Goal: Transaction & Acquisition: Purchase product/service

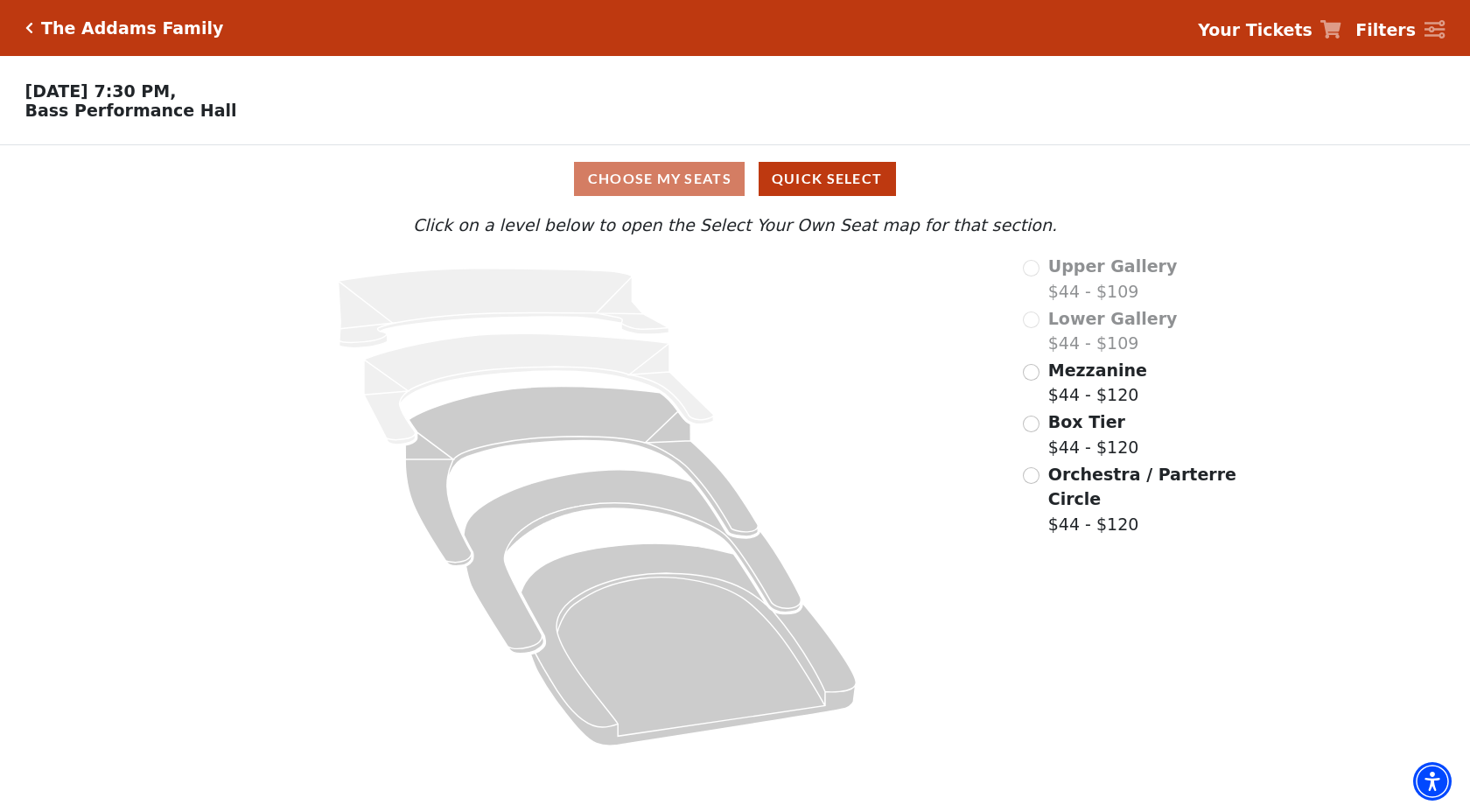
click at [1109, 491] on label "Orchestra / Parterre Circle $44 - $120" at bounding box center [1144, 499] width 191 height 75
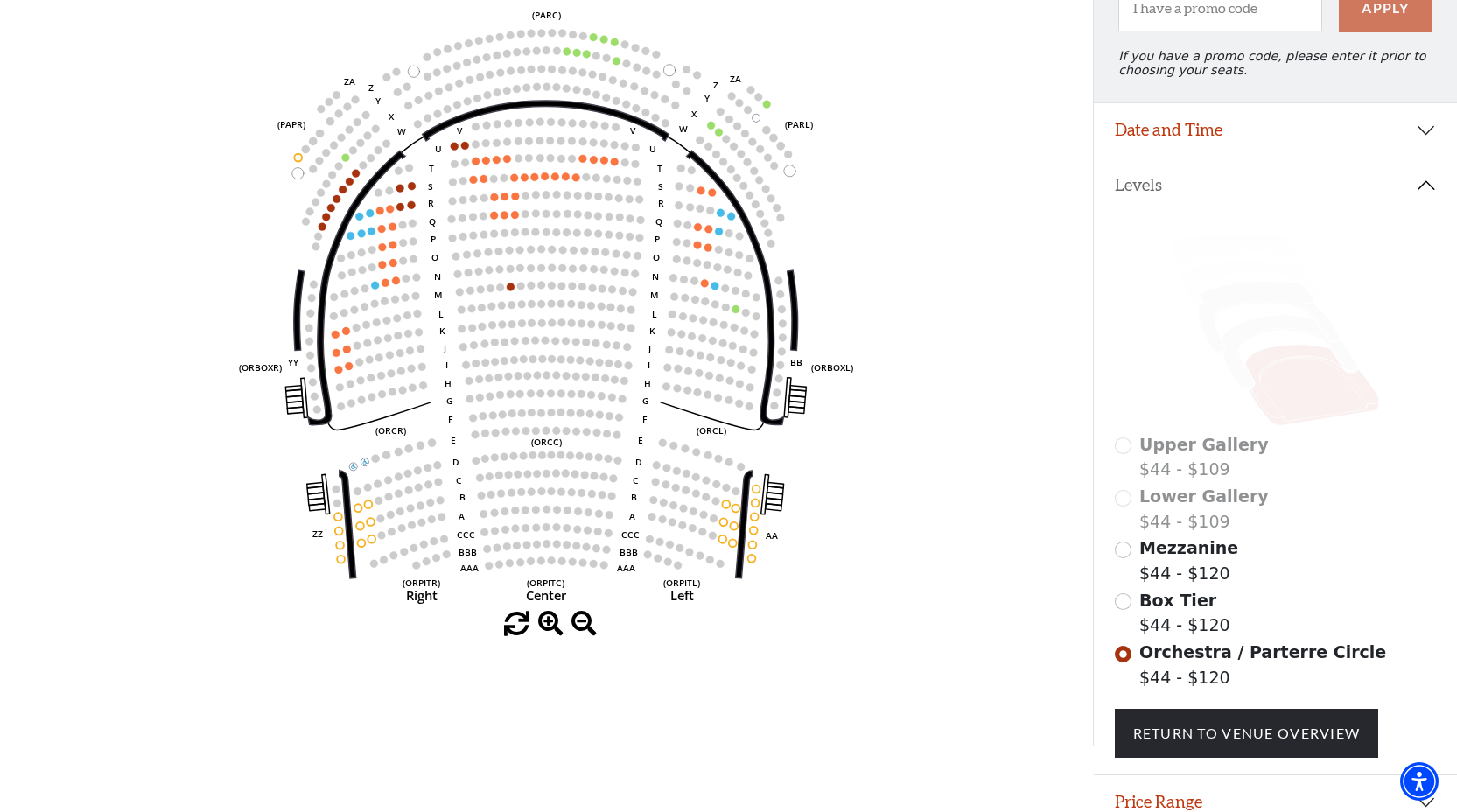
scroll to position [215, 0]
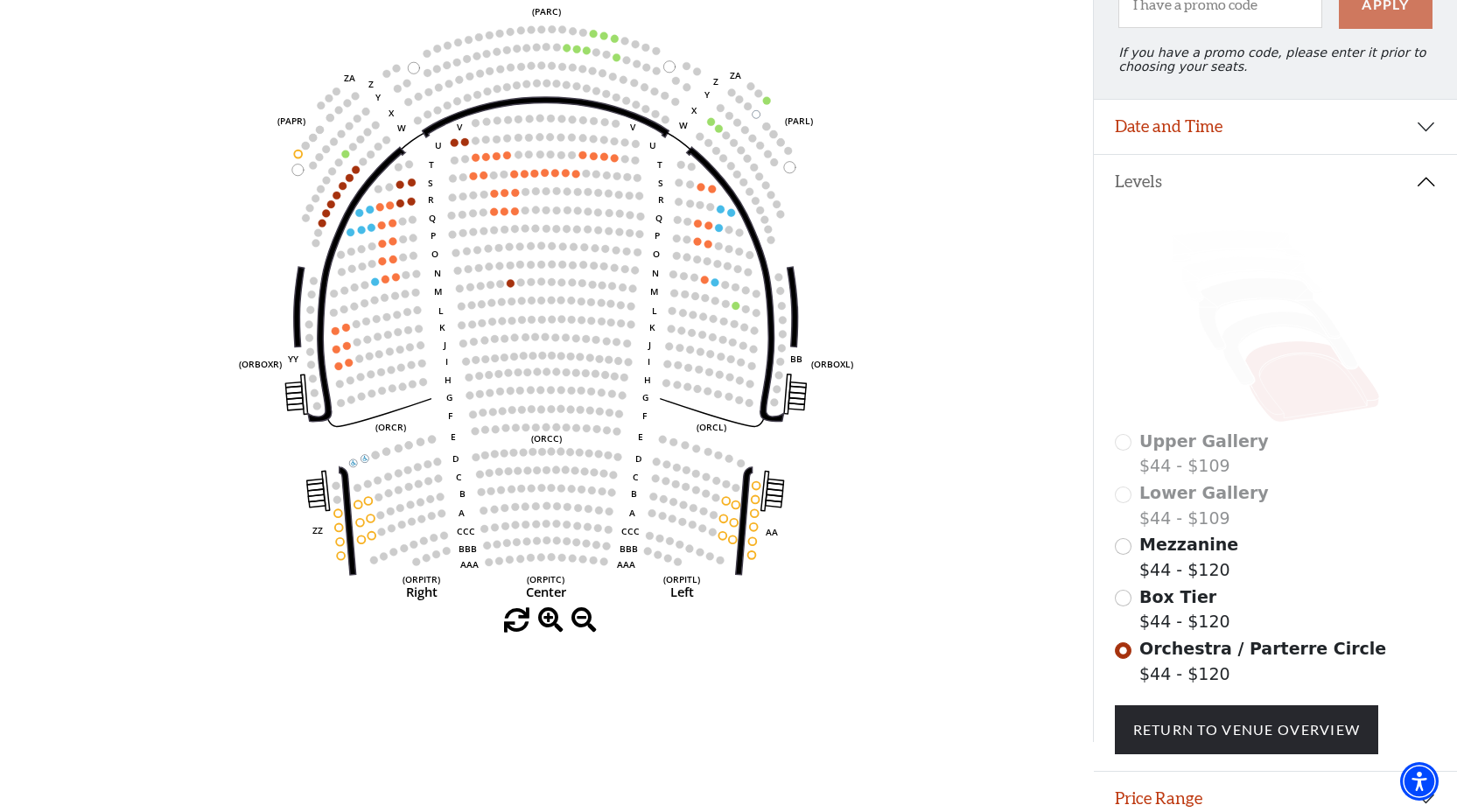
click at [1199, 609] on label "Box Tier $44 - $120" at bounding box center [1185, 609] width 91 height 50
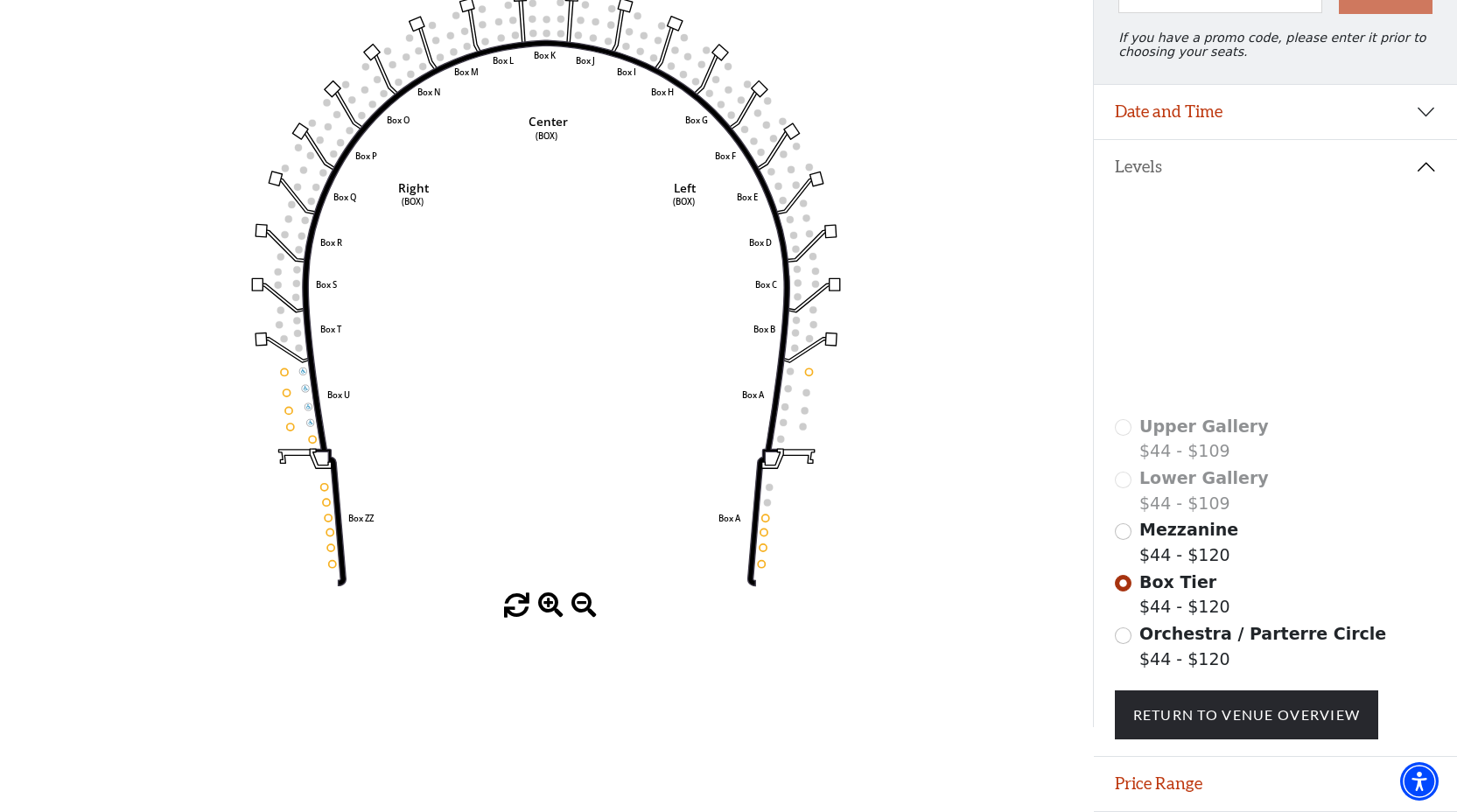
scroll to position [231, 0]
click at [1205, 538] on span "Mezzanine" at bounding box center [1189, 528] width 99 height 19
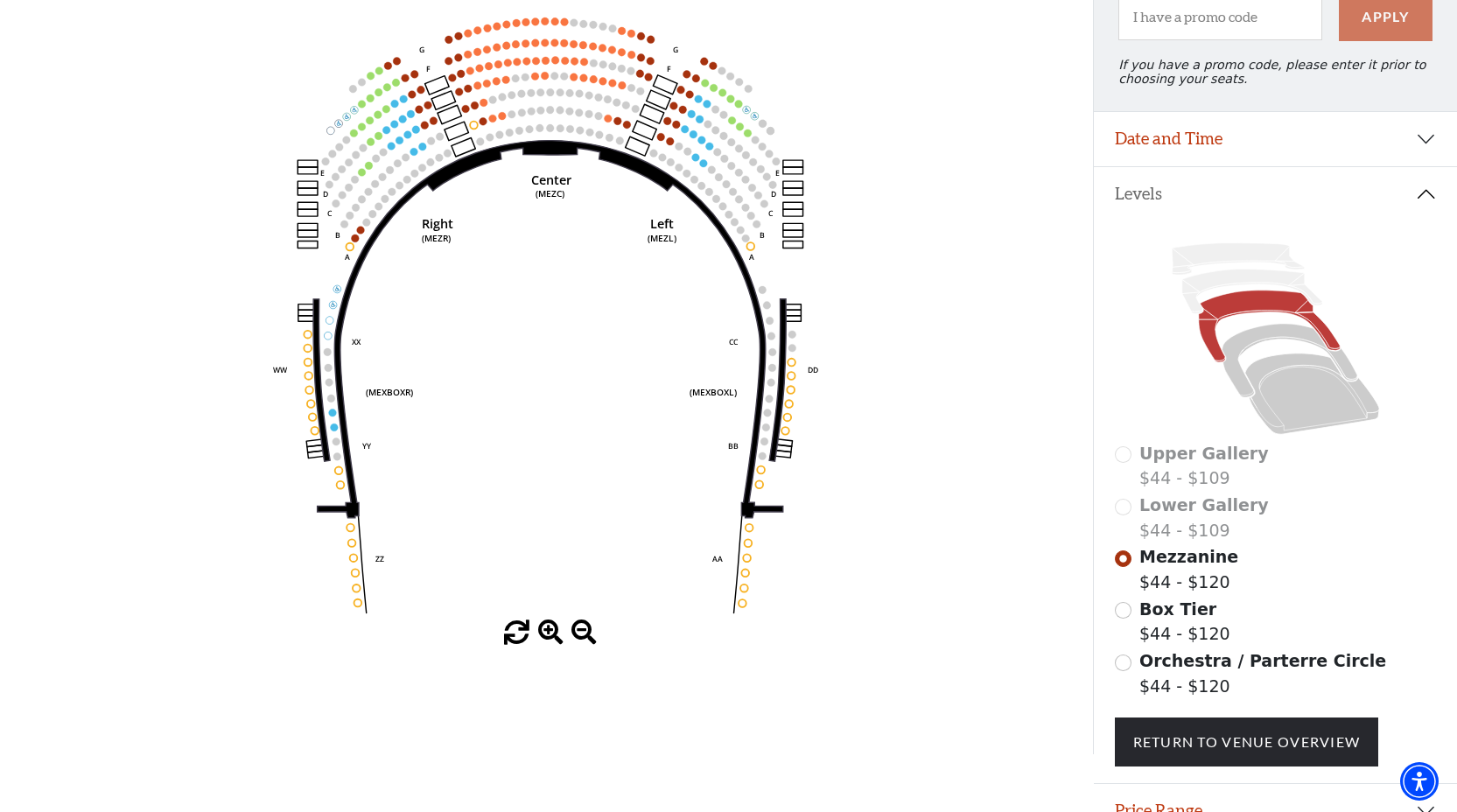
scroll to position [208, 0]
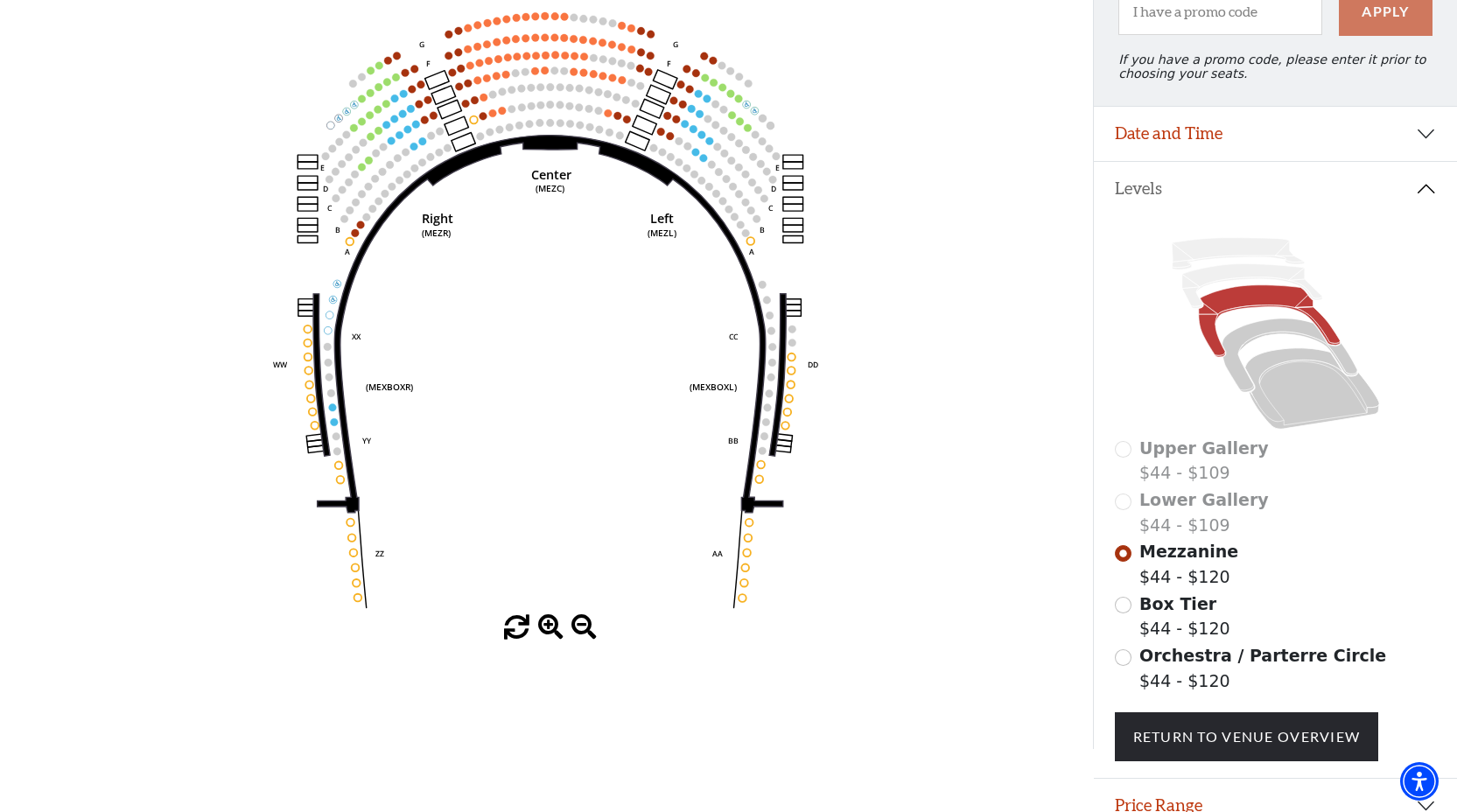
click at [1202, 660] on span "Orchestra / Parterre Circle" at bounding box center [1263, 655] width 247 height 19
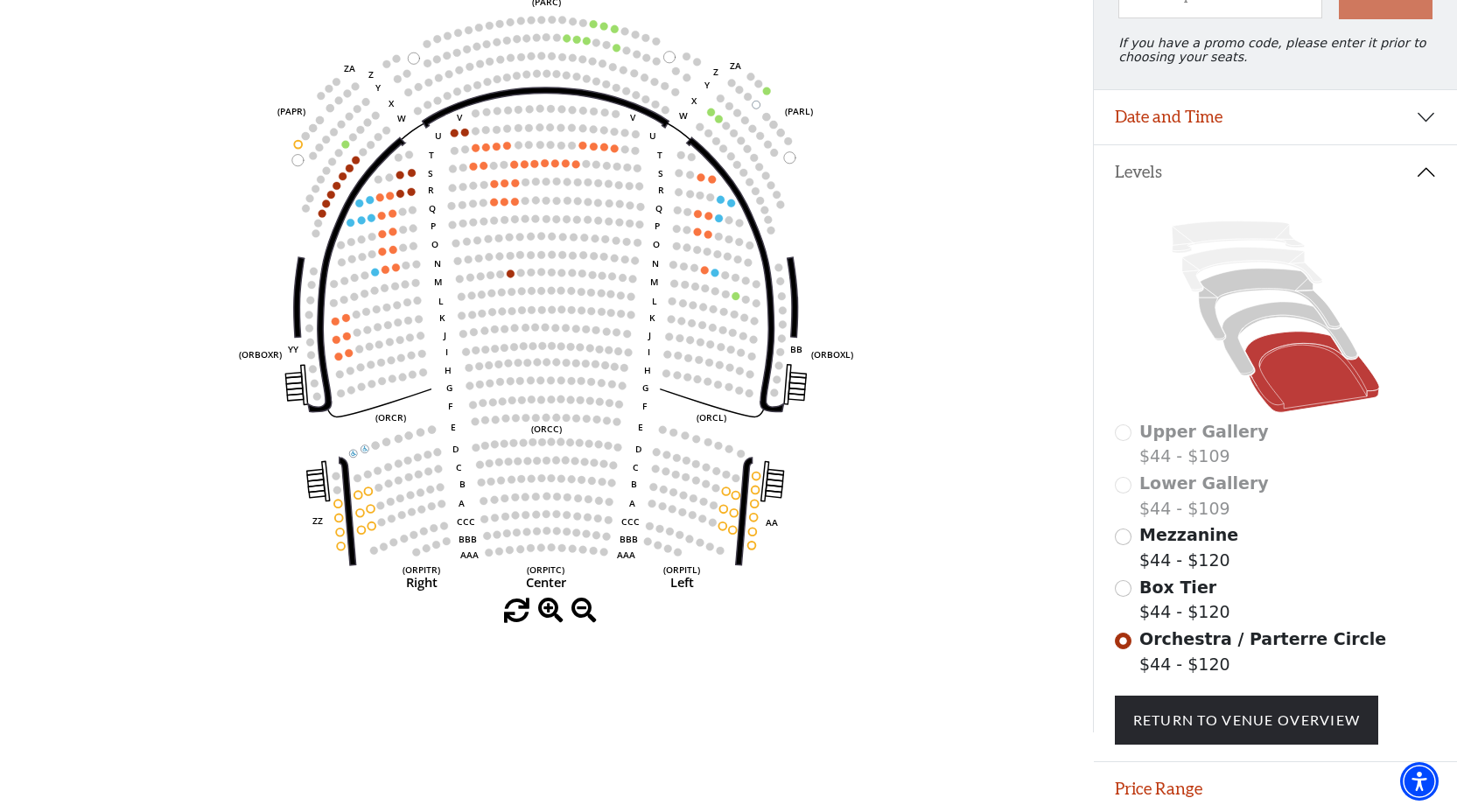
scroll to position [286, 0]
